Goal: Check status: Check status

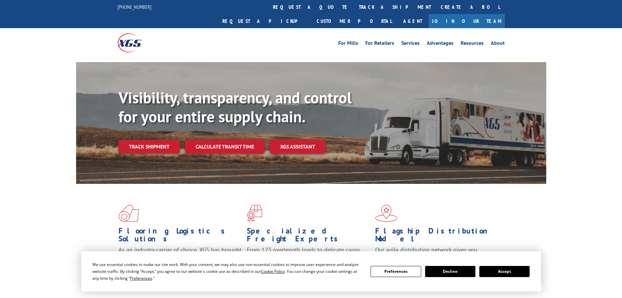
click at [502, 270] on button "Accept" at bounding box center [504, 271] width 50 height 11
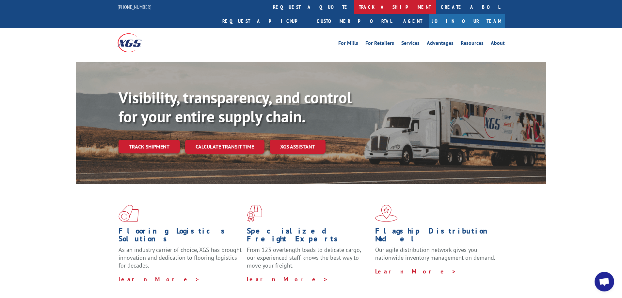
click at [354, 6] on link "track a shipment" at bounding box center [395, 7] width 82 height 14
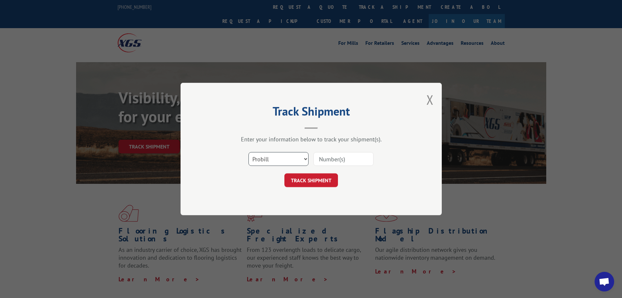
click at [292, 156] on select "Select category... Probill BOL PO" at bounding box center [279, 159] width 60 height 14
click at [249, 152] on select "Select category... Probill BOL PO" at bounding box center [279, 159] width 60 height 14
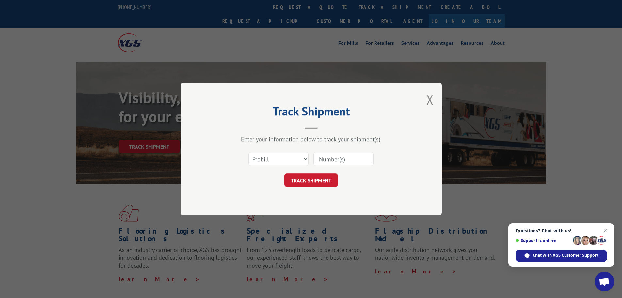
click at [326, 161] on input at bounding box center [344, 159] width 60 height 14
paste input "6009118"
type input "6009118"
drag, startPoint x: 312, startPoint y: 178, endPoint x: 354, endPoint y: 169, distance: 43.4
click at [313, 177] on button "TRACK SHIPMENT" at bounding box center [311, 180] width 54 height 14
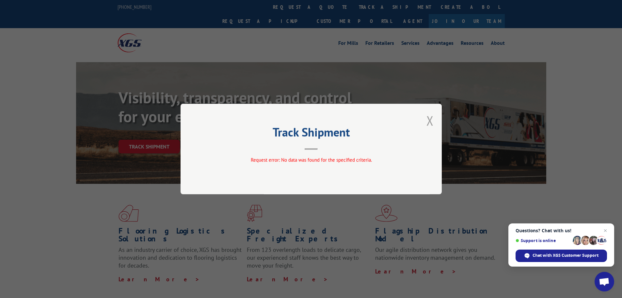
click at [428, 120] on button "Close modal" at bounding box center [430, 120] width 7 height 17
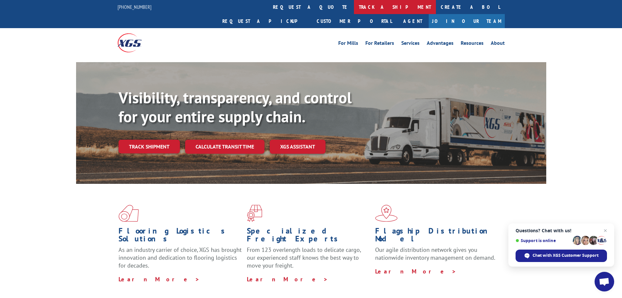
click at [354, 7] on link "track a shipment" at bounding box center [395, 7] width 82 height 14
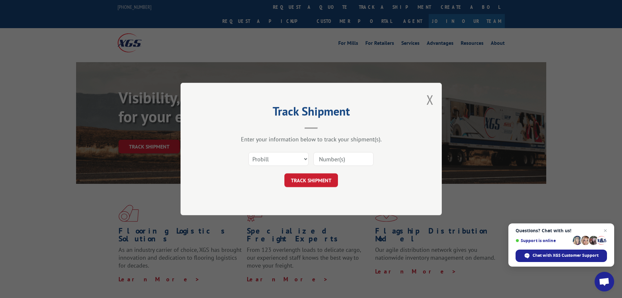
drag, startPoint x: 337, startPoint y: 154, endPoint x: 336, endPoint y: 158, distance: 4.1
click at [336, 156] on input at bounding box center [344, 159] width 60 height 14
paste input "17228352"
type input "17228352"
drag, startPoint x: 314, startPoint y: 182, endPoint x: 396, endPoint y: 179, distance: 82.4
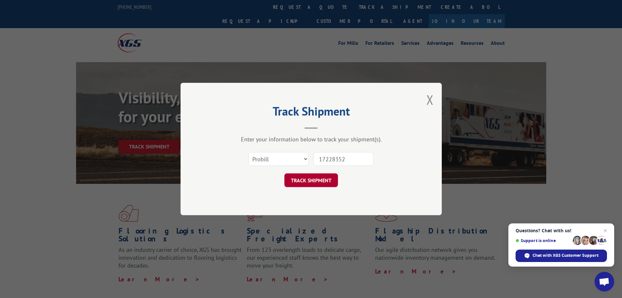
click at [316, 180] on button "TRACK SHIPMENT" at bounding box center [311, 180] width 54 height 14
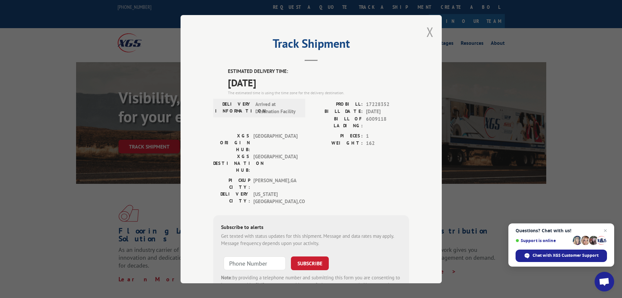
click at [428, 31] on button "Close modal" at bounding box center [430, 31] width 7 height 17
